Goal: Task Accomplishment & Management: Manage account settings

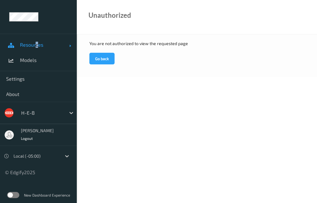
click at [37, 46] on span "Resources" at bounding box center [44, 45] width 49 height 6
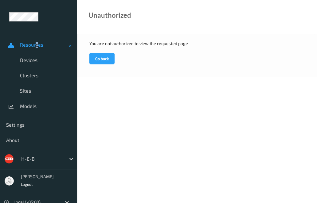
drag, startPoint x: 37, startPoint y: 46, endPoint x: 57, endPoint y: 44, distance: 20.7
click at [35, 61] on span "Devices" at bounding box center [45, 60] width 51 height 6
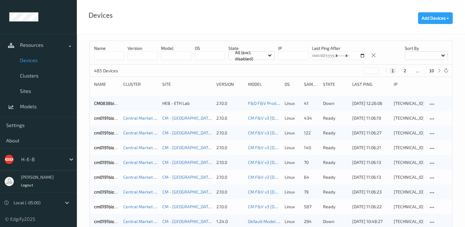
click at [317, 55] on div at bounding box center [426, 55] width 43 height 9
click at [317, 72] on p "Name" at bounding box center [426, 70] width 42 height 11
click at [106, 55] on input at bounding box center [109, 55] width 30 height 9
type input "***"
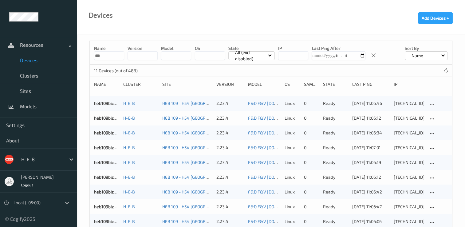
drag, startPoint x: 110, startPoint y: 53, endPoint x: 83, endPoint y: 56, distance: 26.9
click at [83, 56] on div "Name *** version model OS State All (excl. disabled) IP Last Ping After Sort by…" at bounding box center [271, 152] width 388 height 237
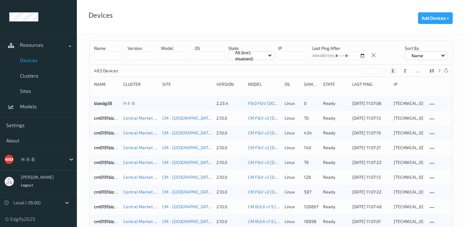
click at [317, 68] on button "2" at bounding box center [405, 71] width 6 height 6
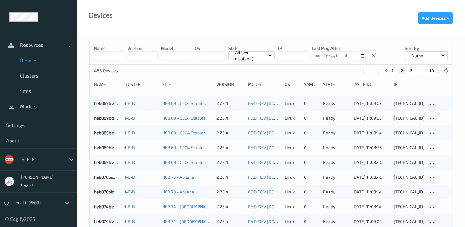
click at [317, 69] on button "1" at bounding box center [393, 71] width 6 height 6
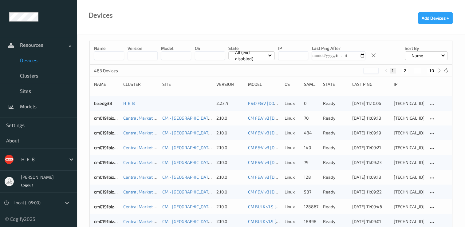
click at [317, 69] on button "2" at bounding box center [405, 71] width 6 height 6
type input "*"
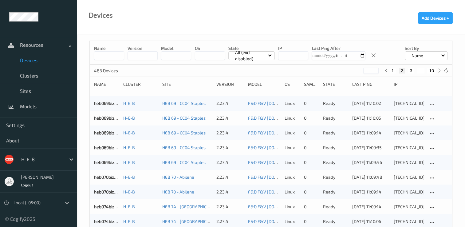
click at [317, 71] on button "3" at bounding box center [411, 71] width 6 height 6
drag, startPoint x: 400, startPoint y: 69, endPoint x: 383, endPoint y: 58, distance: 19.9
click at [317, 68] on button "2" at bounding box center [400, 71] width 6 height 6
click at [317, 69] on button "1" at bounding box center [393, 71] width 6 height 6
type input "*"
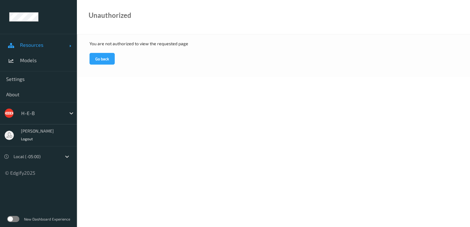
click at [44, 44] on span "Resources" at bounding box center [44, 45] width 49 height 6
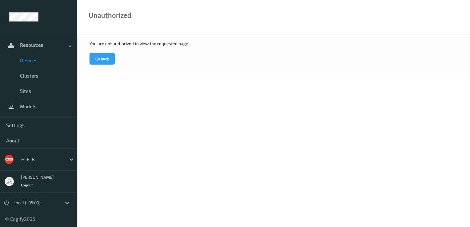
click at [39, 62] on span "Devices" at bounding box center [45, 60] width 51 height 6
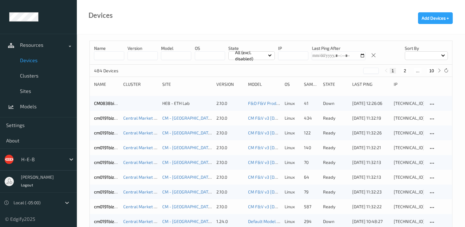
click at [405, 69] on button "2" at bounding box center [405, 71] width 6 height 6
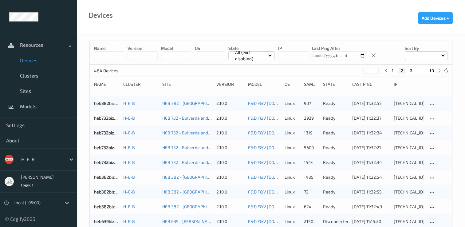
click at [393, 69] on button "1" at bounding box center [393, 71] width 6 height 6
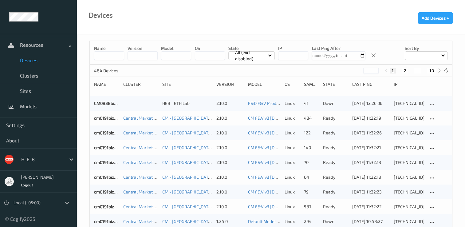
click at [405, 70] on button "2" at bounding box center [405, 71] width 6 height 6
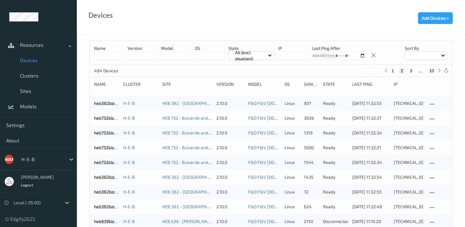
click at [440, 54] on div at bounding box center [426, 55] width 43 height 9
click at [422, 70] on p "Name" at bounding box center [426, 70] width 42 height 11
type input "*"
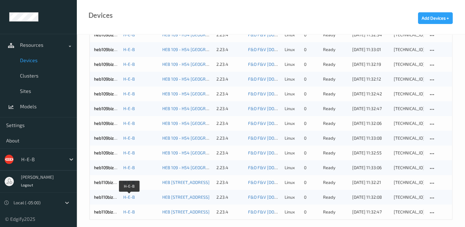
scroll to position [615, 0]
click at [106, 167] on link "heb109bizedg40" at bounding box center [110, 166] width 32 height 5
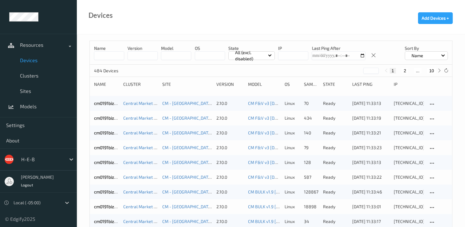
click at [406, 69] on button "2" at bounding box center [405, 71] width 6 height 6
type input "*"
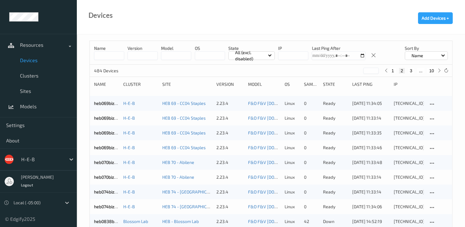
click at [115, 55] on input at bounding box center [109, 55] width 30 height 9
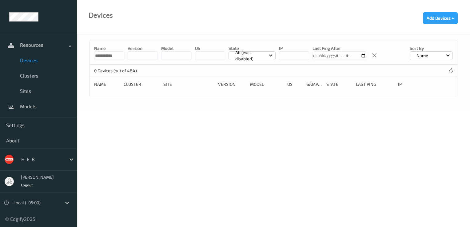
type input "**********"
click at [447, 53] on div "Name" at bounding box center [430, 55] width 43 height 9
click at [427, 105] on p "IP" at bounding box center [431, 102] width 42 height 11
drag, startPoint x: 120, startPoint y: 55, endPoint x: 98, endPoint y: 57, distance: 22.2
click at [86, 57] on div "**********" at bounding box center [273, 71] width 393 height 74
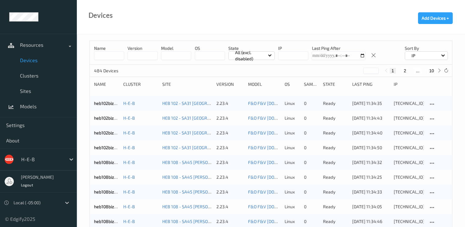
click at [108, 56] on input at bounding box center [109, 55] width 30 height 9
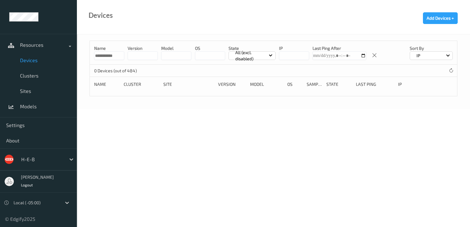
type input "**********"
drag, startPoint x: 120, startPoint y: 54, endPoint x: 47, endPoint y: 52, distance: 73.5
click at [47, 52] on div "**********" at bounding box center [235, 37] width 470 height 74
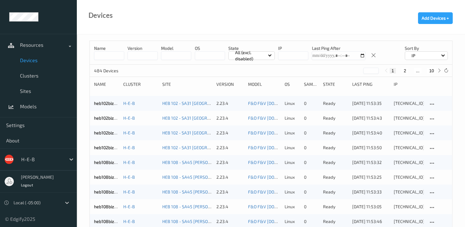
click at [441, 55] on div "IP" at bounding box center [426, 55] width 43 height 9
drag, startPoint x: 413, startPoint y: 73, endPoint x: 371, endPoint y: 77, distance: 41.4
click at [412, 73] on p "Name" at bounding box center [426, 70] width 42 height 11
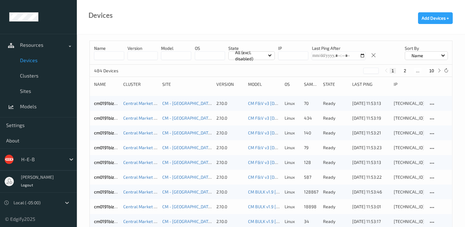
click at [404, 69] on button "2" at bounding box center [405, 71] width 6 height 6
type input "*"
